Goal: Complete application form

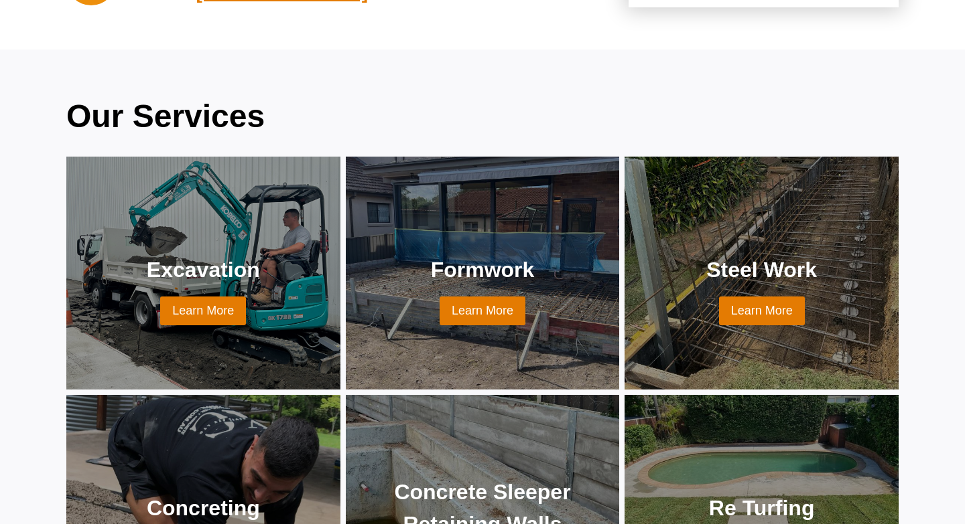
scroll to position [1045, 0]
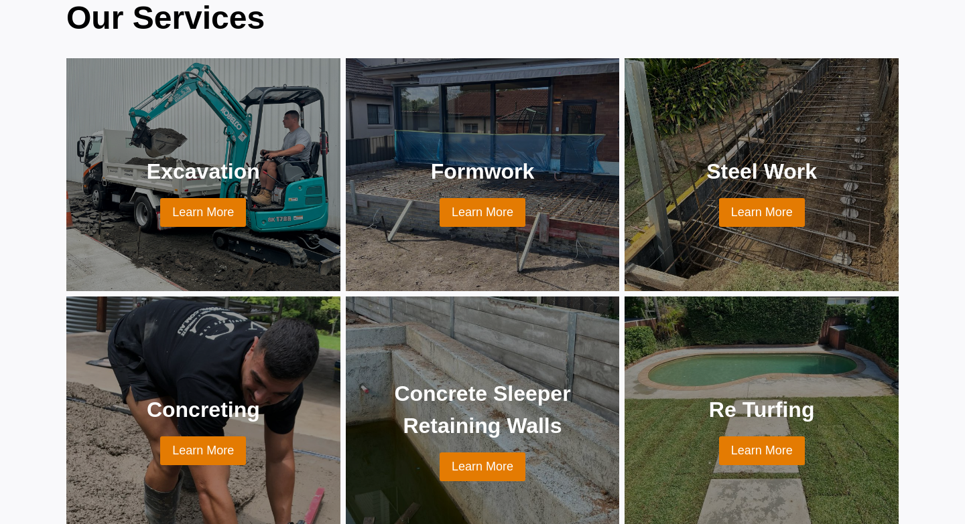
click at [197, 147] on link at bounding box center [203, 174] width 242 height 201
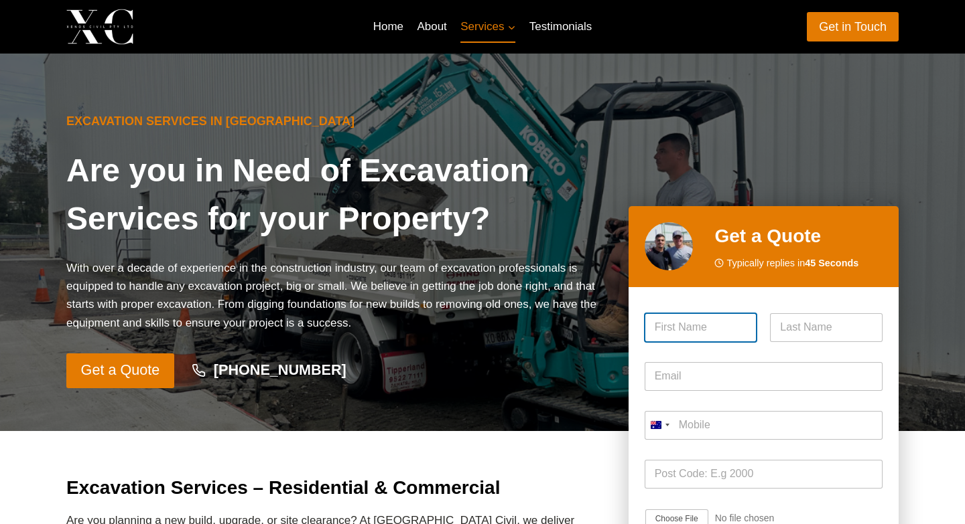
click at [692, 331] on input "First" at bounding box center [700, 327] width 113 height 29
type input "julie"
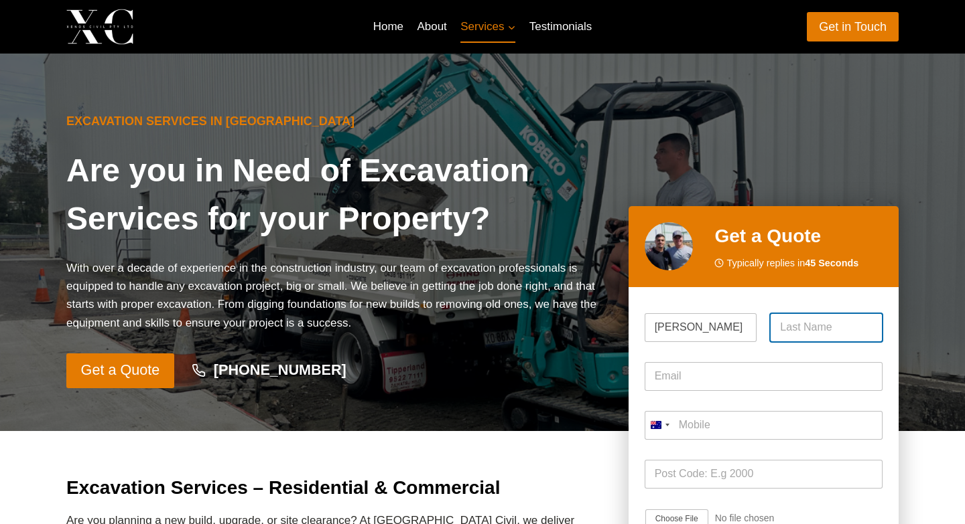
click at [823, 331] on input "Last" at bounding box center [826, 327] width 113 height 29
type input "Capobianco"
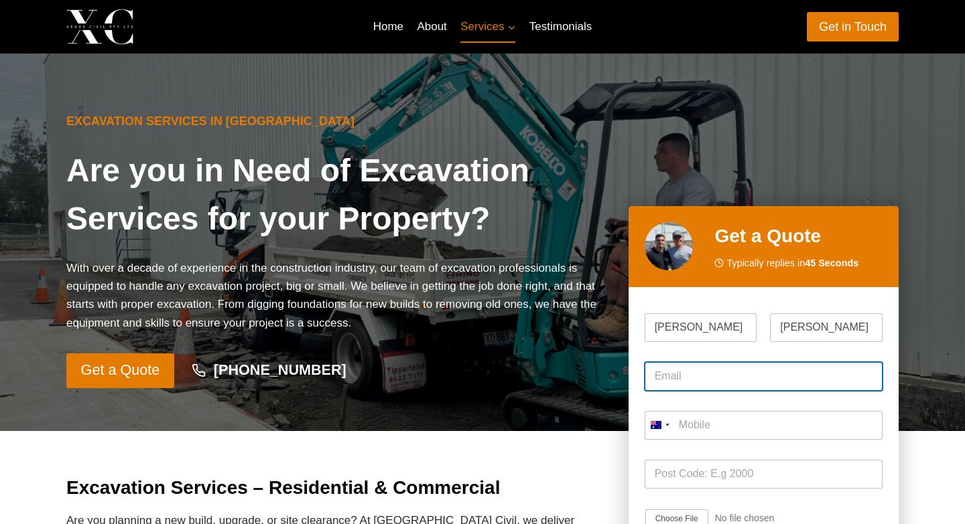
click at [764, 382] on input "Email *" at bounding box center [763, 376] width 238 height 29
type input "juliemsymes@outlook.com"
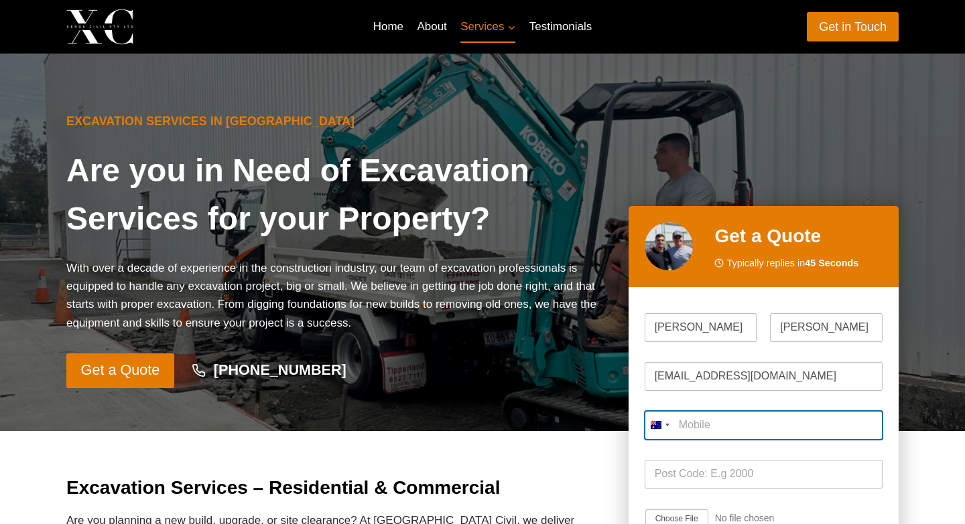
click at [692, 433] on input "Mobile *" at bounding box center [763, 425] width 238 height 29
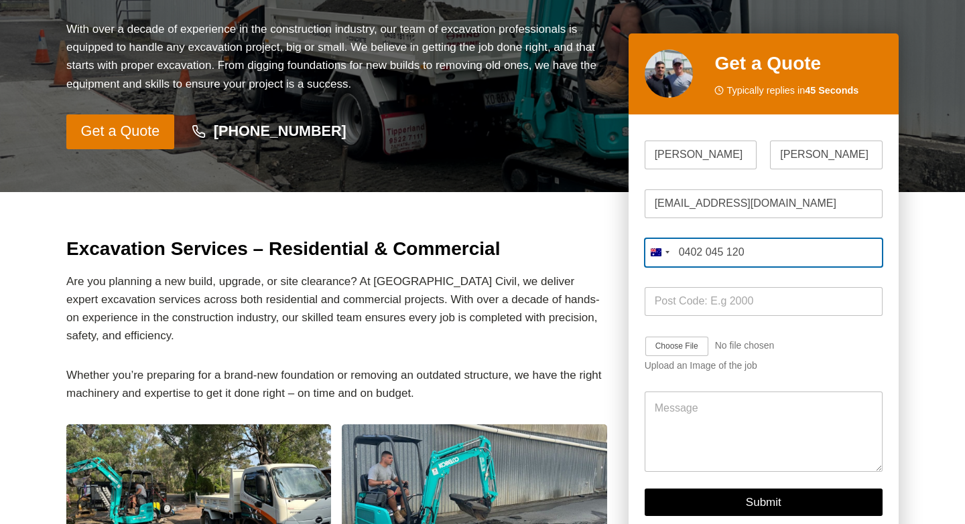
scroll to position [244, 0]
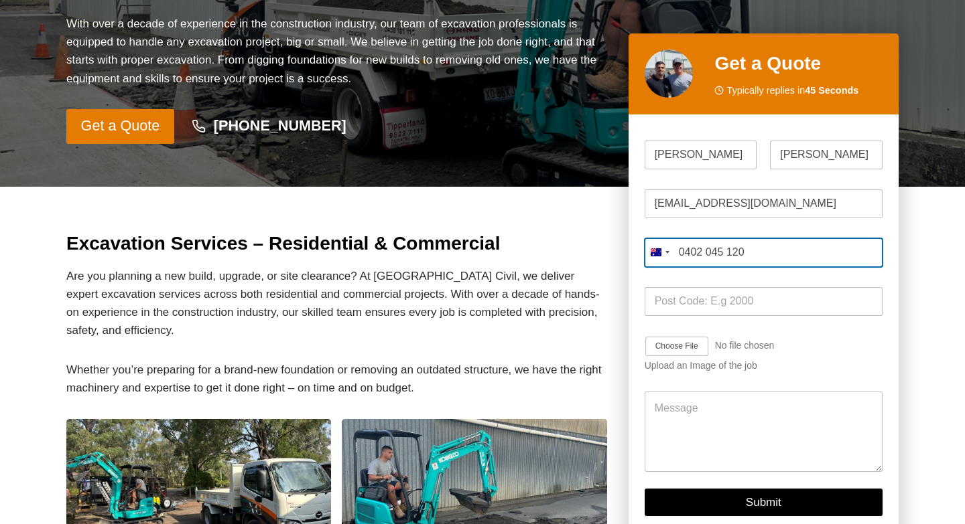
type input "0402 045 120"
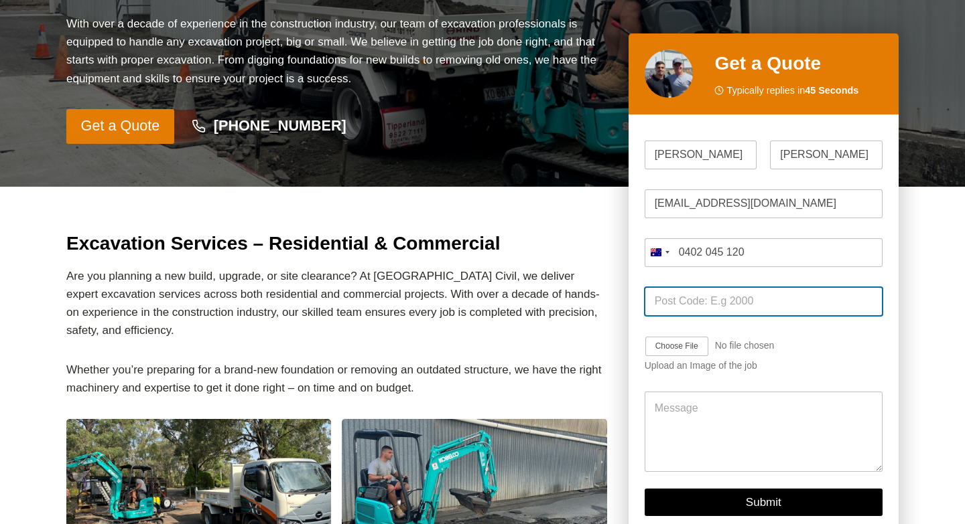
click at [730, 298] on input "Post Code *" at bounding box center [763, 301] width 238 height 29
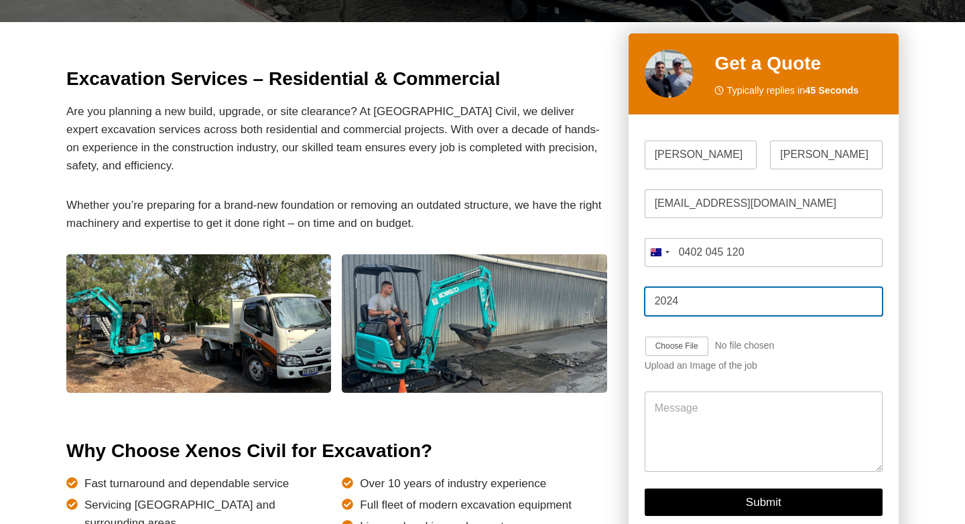
scroll to position [398, 0]
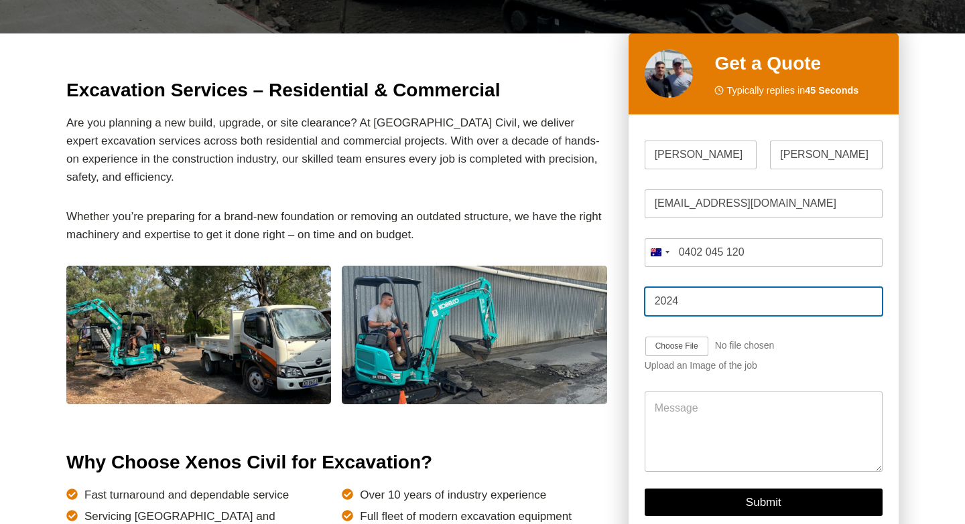
type input "2024"
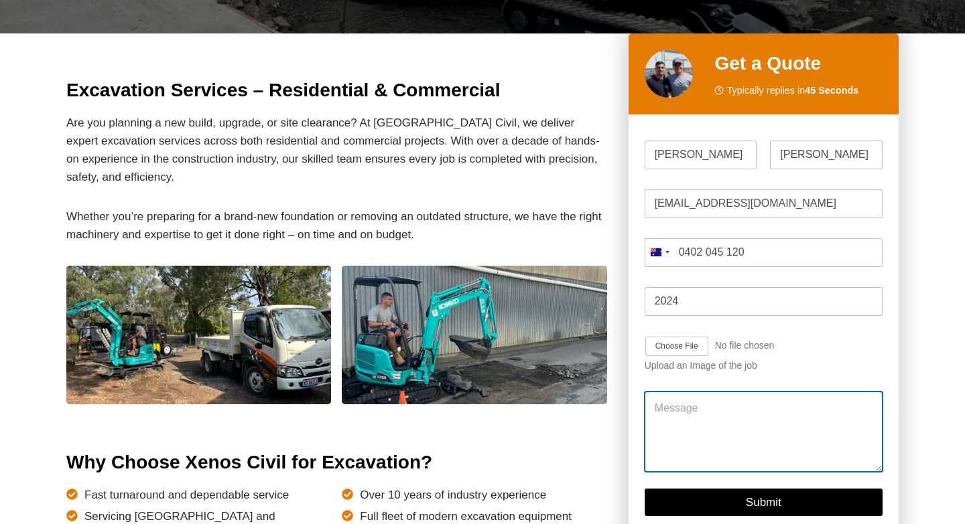
click at [670, 412] on textarea "Message" at bounding box center [763, 433] width 238 height 80
type textarea "already dug 1 m by 2m wide. following a storm water pipe (plastic) need to dig …"
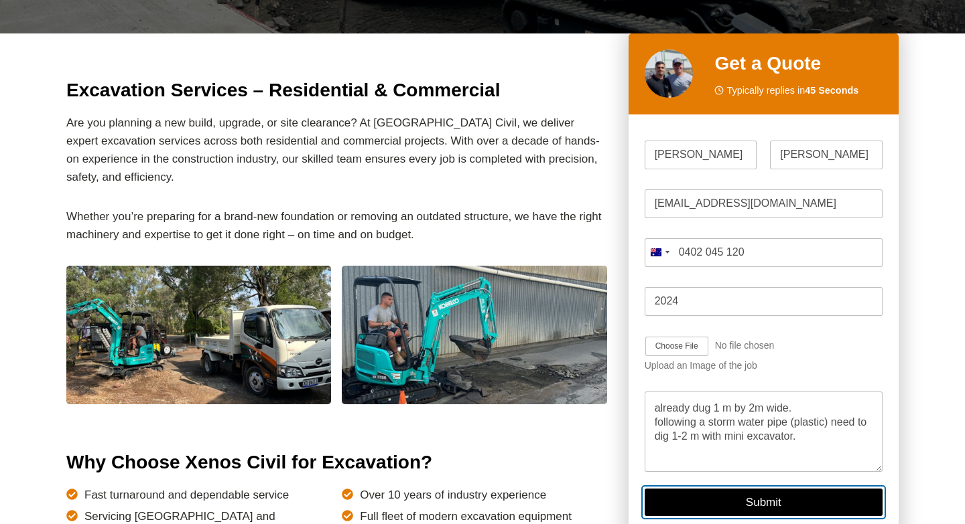
click at [781, 505] on button "Submit" at bounding box center [763, 503] width 238 height 27
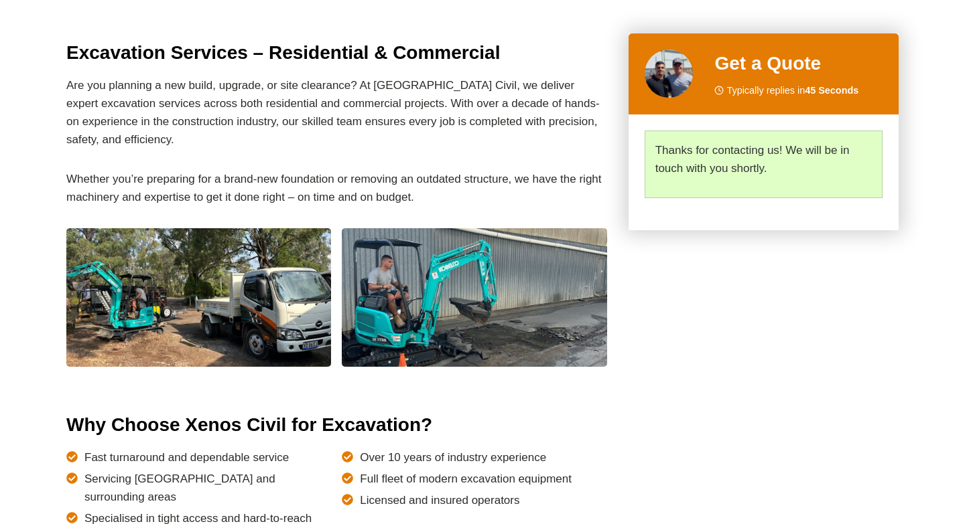
scroll to position [397, 0]
